Goal: Task Accomplishment & Management: Use online tool/utility

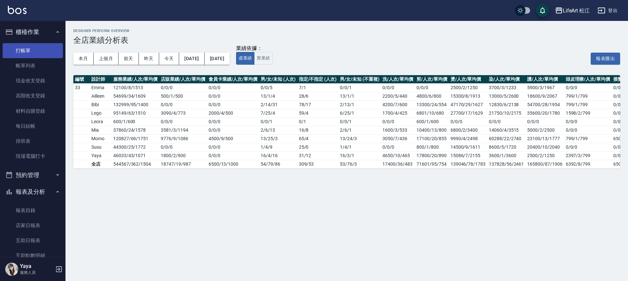
click at [26, 52] on link "打帳單" at bounding box center [33, 50] width 60 height 15
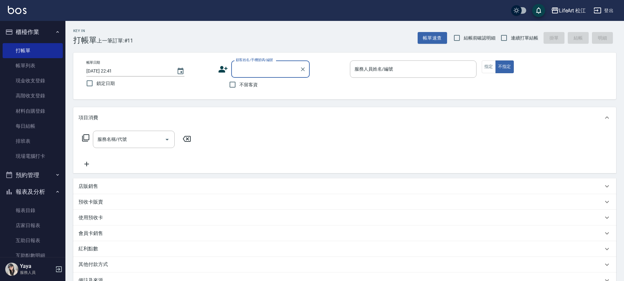
click at [142, 69] on input "[DATE] 22:41" at bounding box center [128, 71] width 84 height 11
click at [184, 72] on icon "Choose date, selected date is 2025-09-15" at bounding box center [181, 71] width 8 height 8
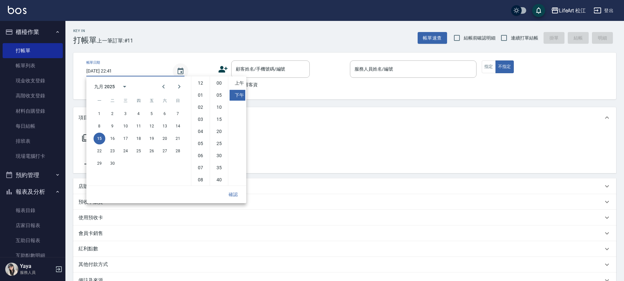
scroll to position [37, 0]
click at [114, 138] on button "16" at bounding box center [113, 139] width 12 height 12
type input "[DATE] 22:41"
click at [251, 85] on span "不留客資" at bounding box center [249, 84] width 18 height 7
click at [240, 85] on input "不留客資" at bounding box center [233, 85] width 14 height 14
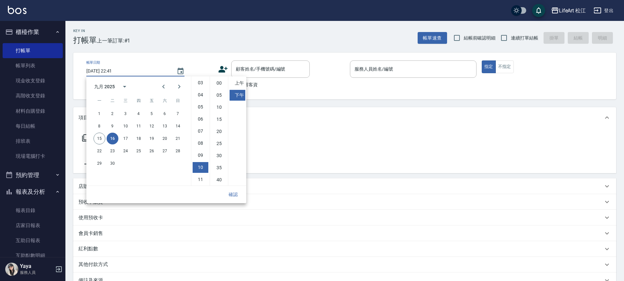
checkbox input "true"
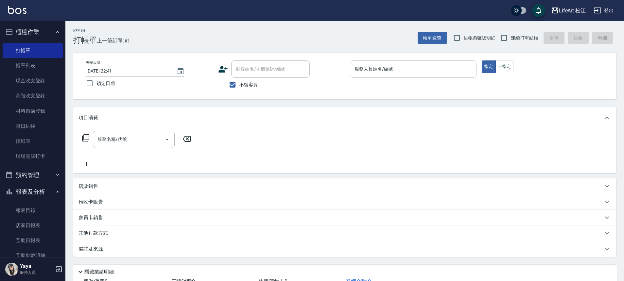
click at [379, 73] on input "服務人員姓名/編號" at bounding box center [413, 68] width 121 height 11
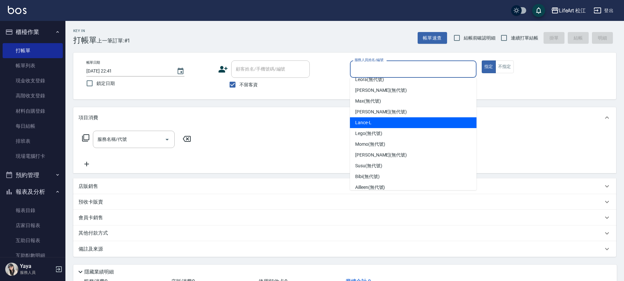
scroll to position [76, 0]
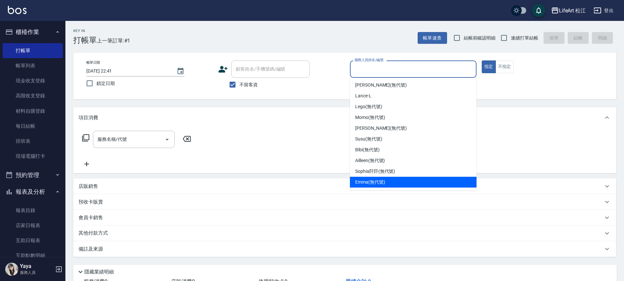
click at [375, 184] on span "[PERSON_NAME] (無代號)" at bounding box center [370, 182] width 30 height 7
type input "[PERSON_NAME](無代號)"
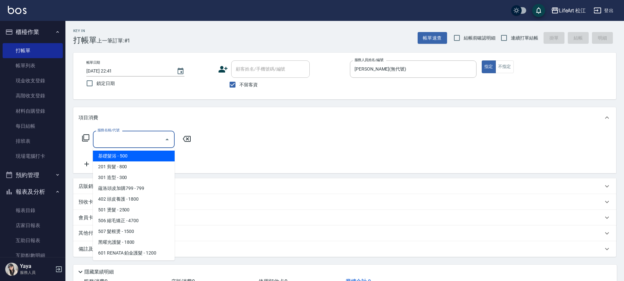
click at [156, 139] on input "服務名稱/代號" at bounding box center [129, 139] width 66 height 11
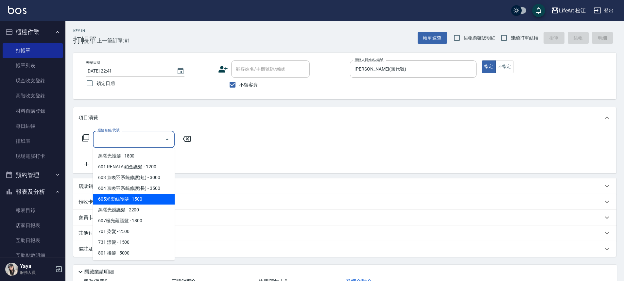
scroll to position [87, 0]
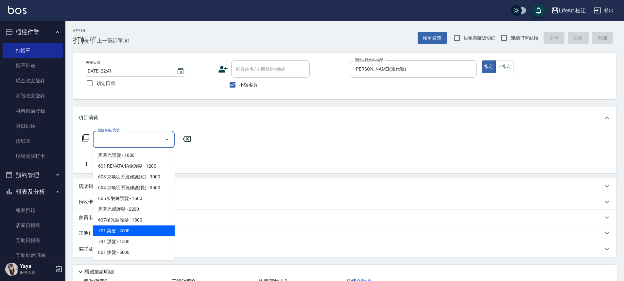
click at [130, 227] on span "701 染髮 - 2500" at bounding box center [134, 231] width 82 height 11
type input "701 染髮(701)"
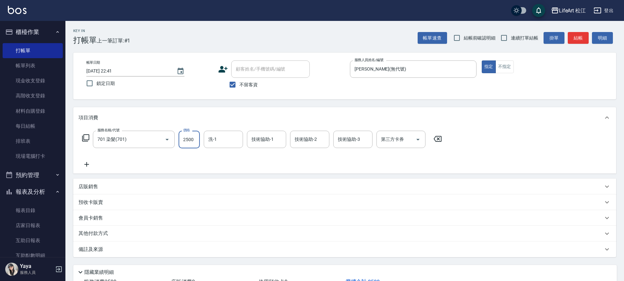
click at [196, 144] on input "2500" at bounding box center [189, 140] width 21 height 18
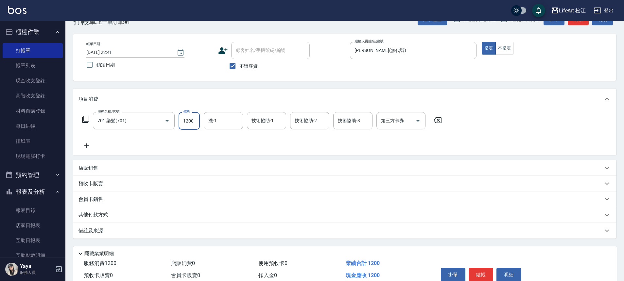
scroll to position [50, 0]
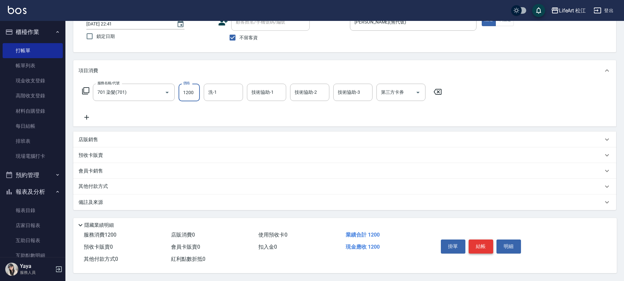
type input "1200"
click at [490, 240] on button "結帳" at bounding box center [481, 247] width 25 height 14
